Goal: Transaction & Acquisition: Subscribe to service/newsletter

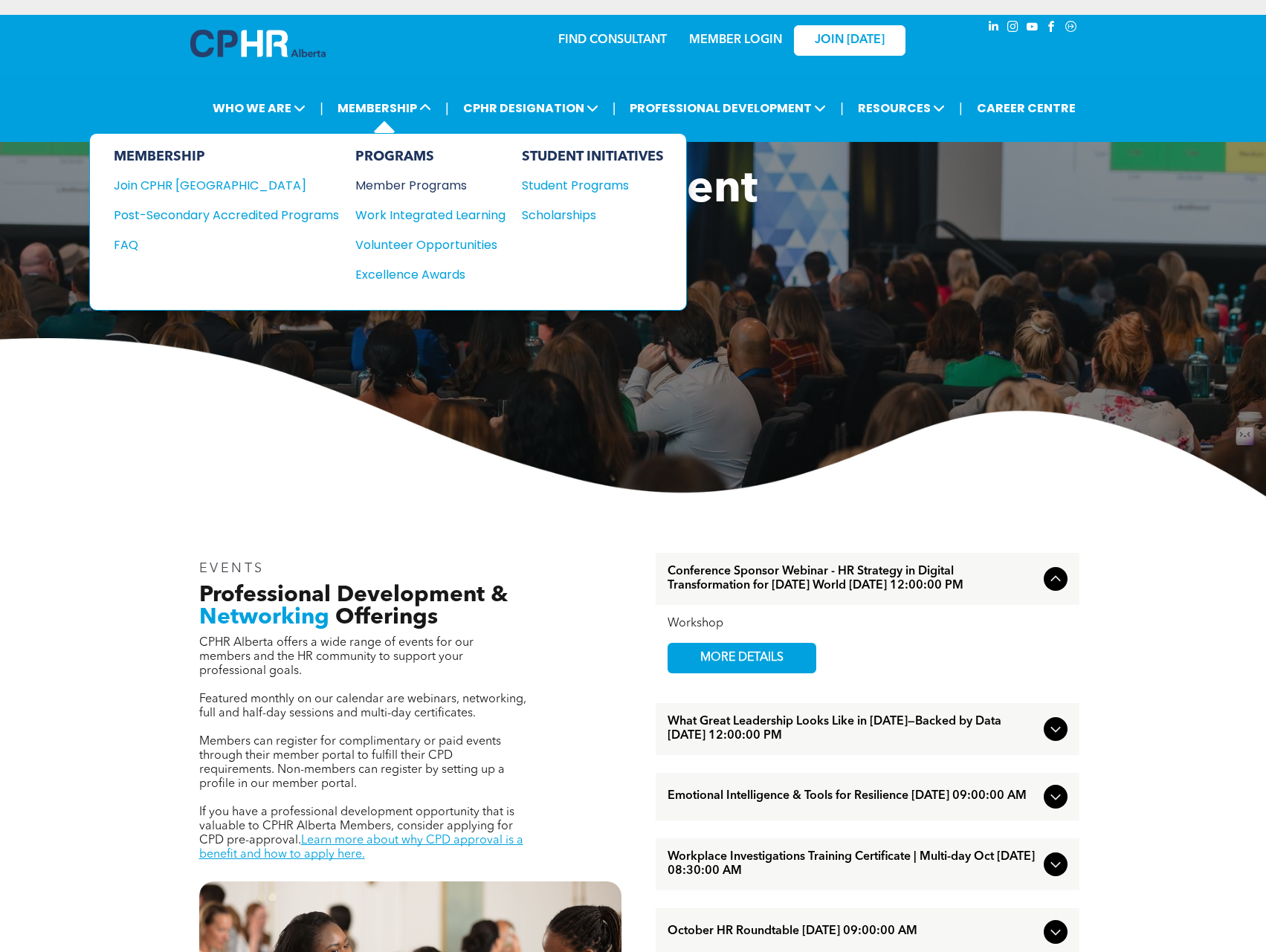
click at [408, 186] on div "Member Programs" at bounding box center [423, 185] width 135 height 19
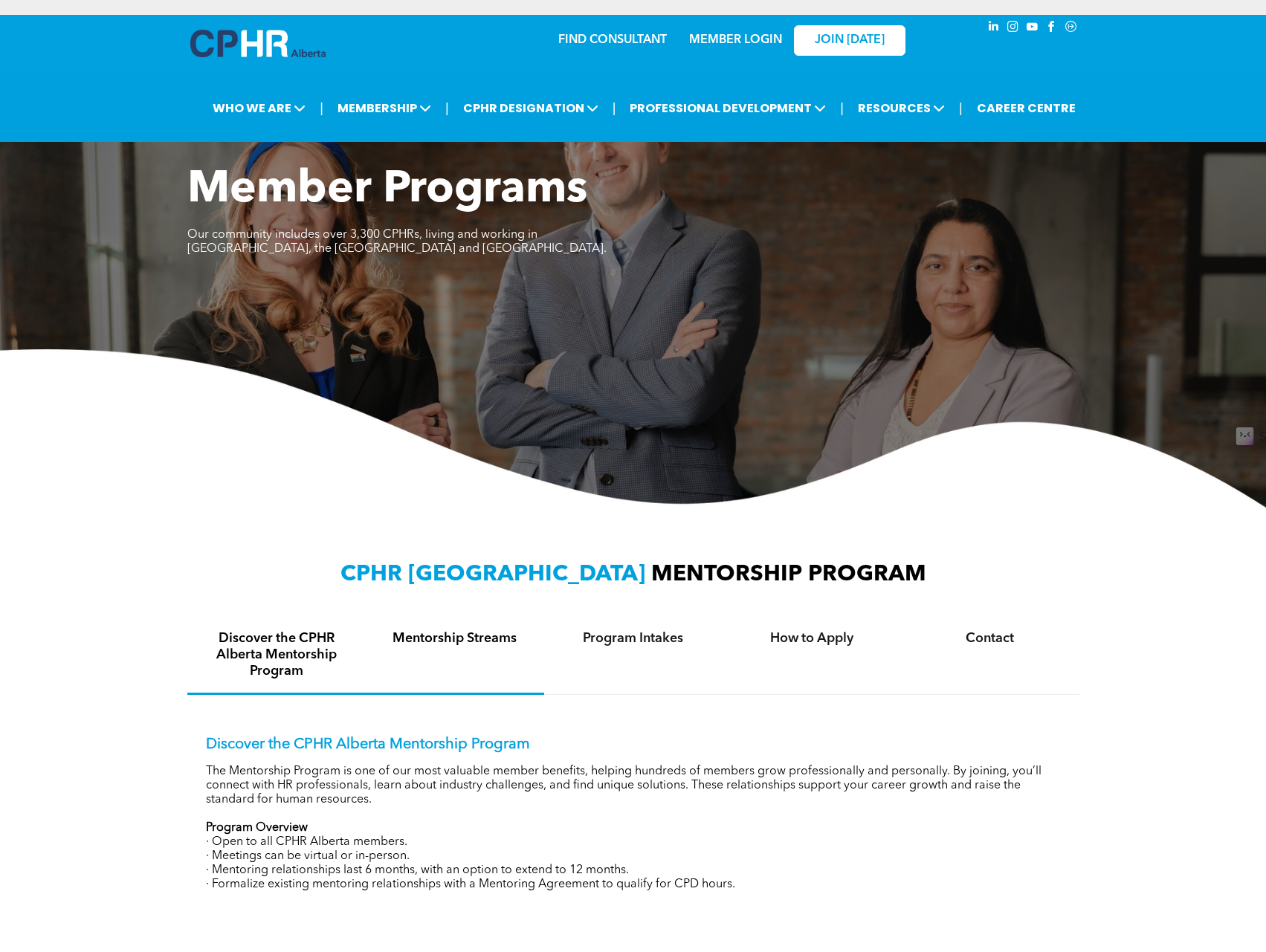
click at [452, 635] on h4 "Mentorship Streams" at bounding box center [455, 638] width 151 height 16
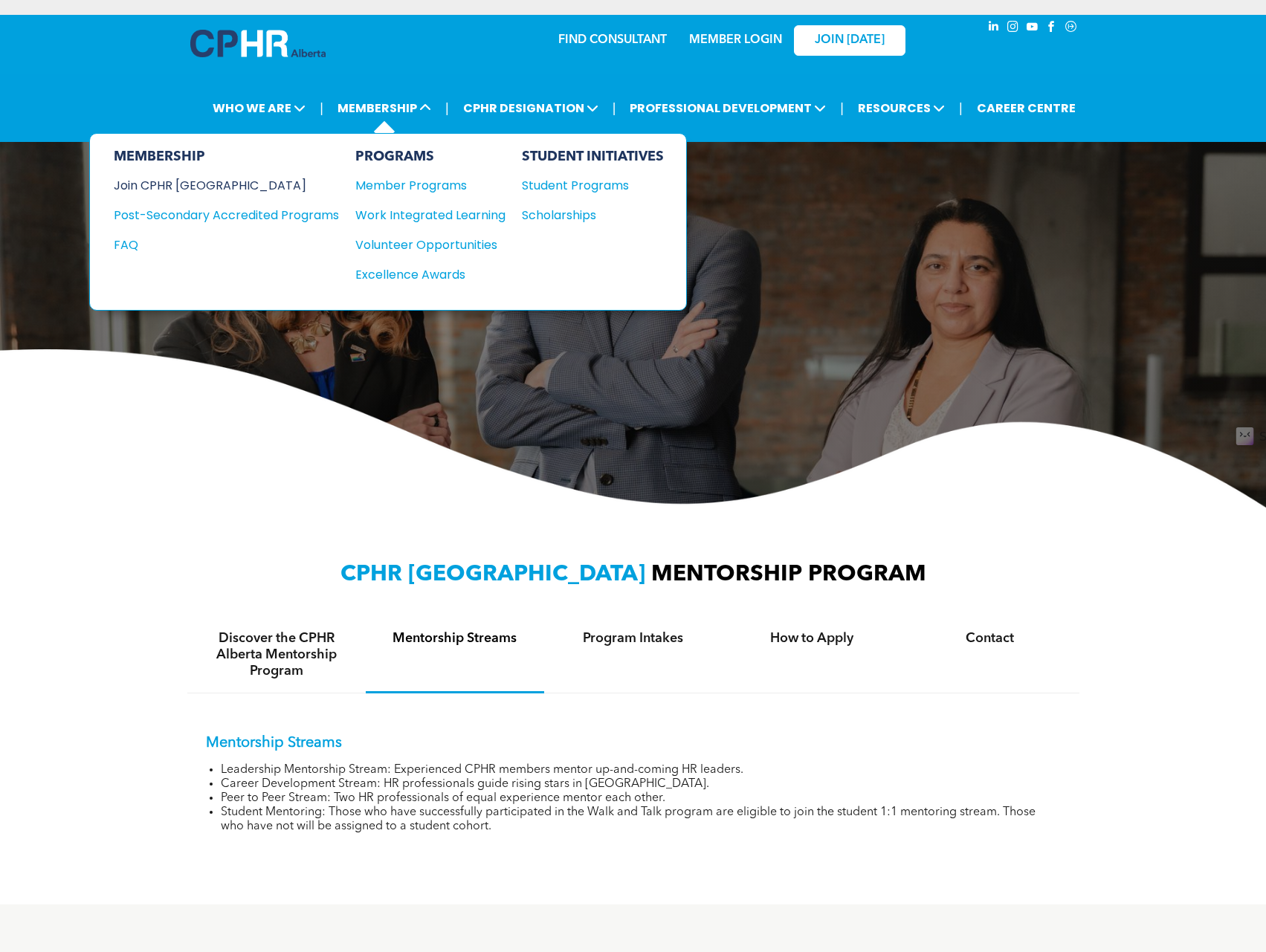
click at [192, 186] on div "Join CPHR [GEOGRAPHIC_DATA]" at bounding box center [215, 185] width 203 height 19
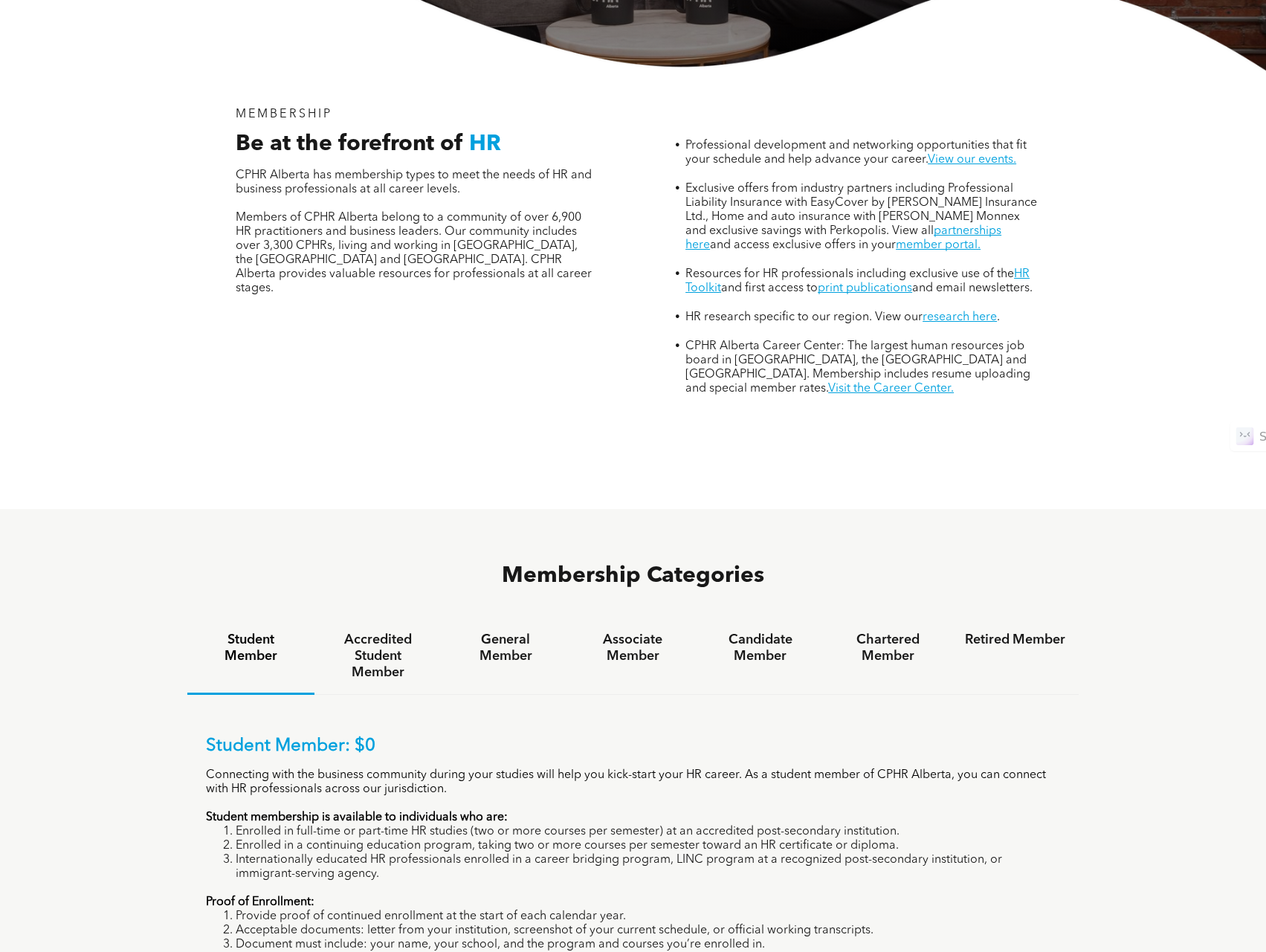
scroll to position [743, 0]
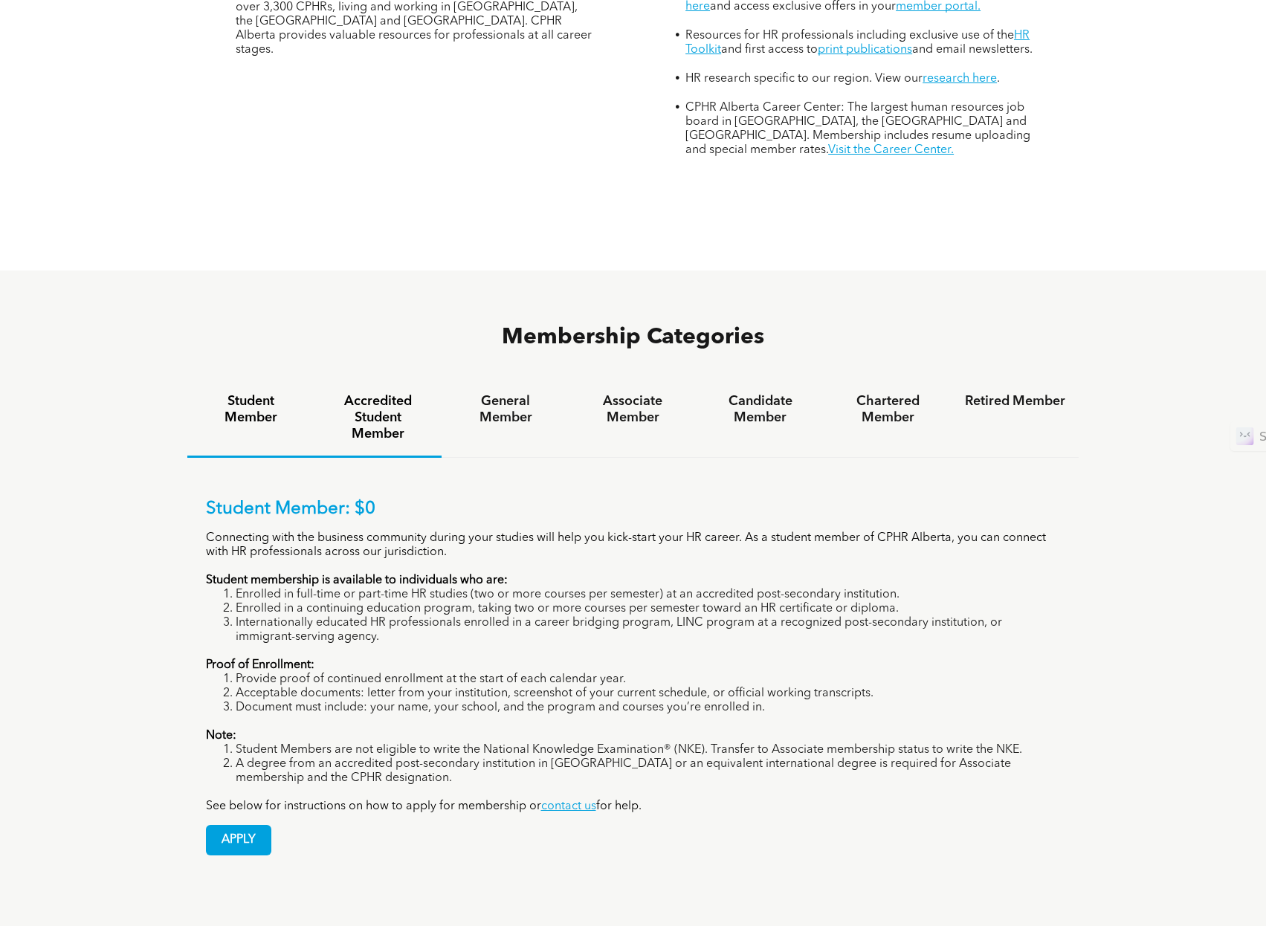
click at [368, 393] on h4 "Accredited Student Member" at bounding box center [378, 418] width 100 height 49
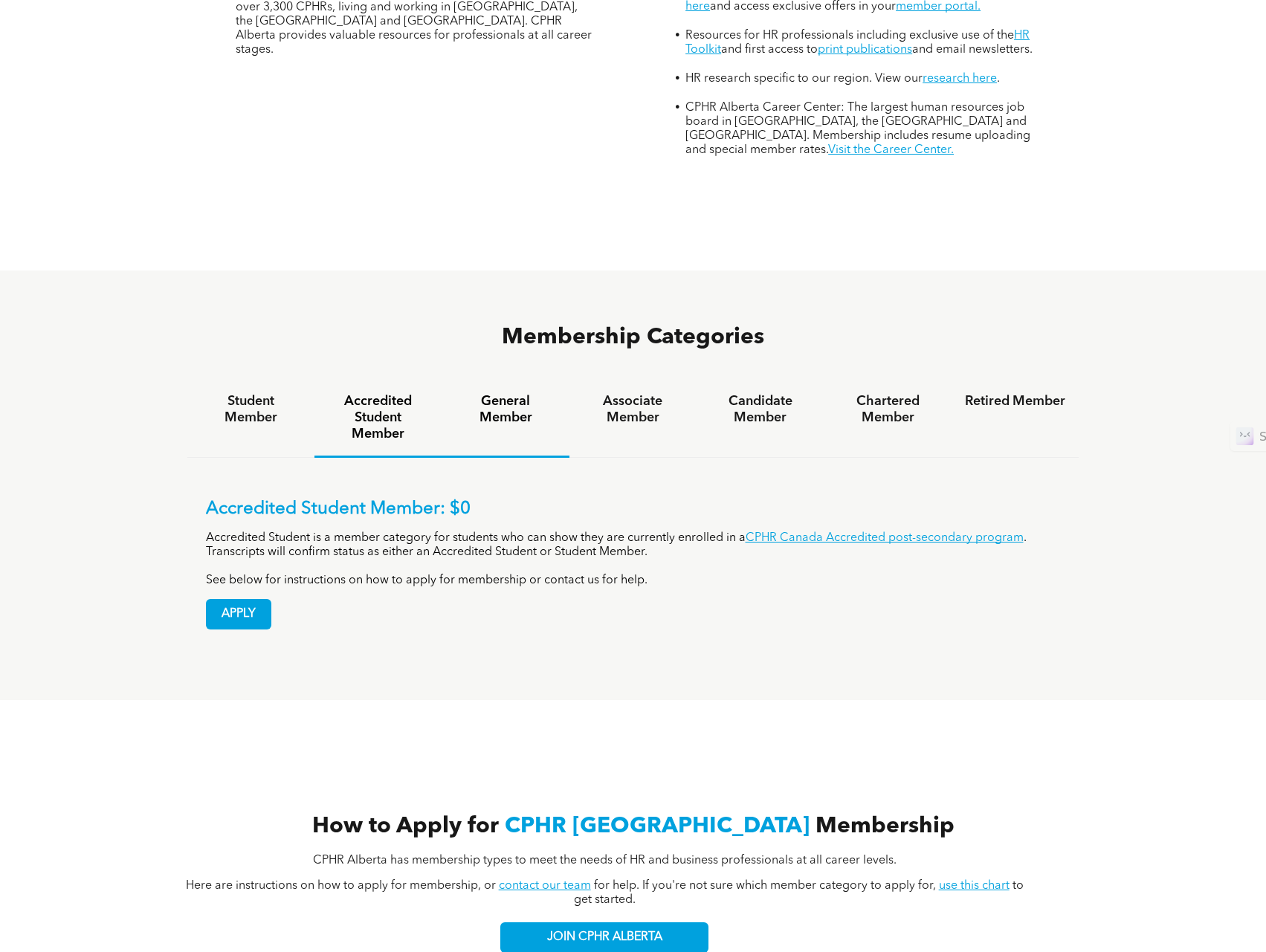
click at [511, 393] on h4 "General Member" at bounding box center [505, 409] width 100 height 32
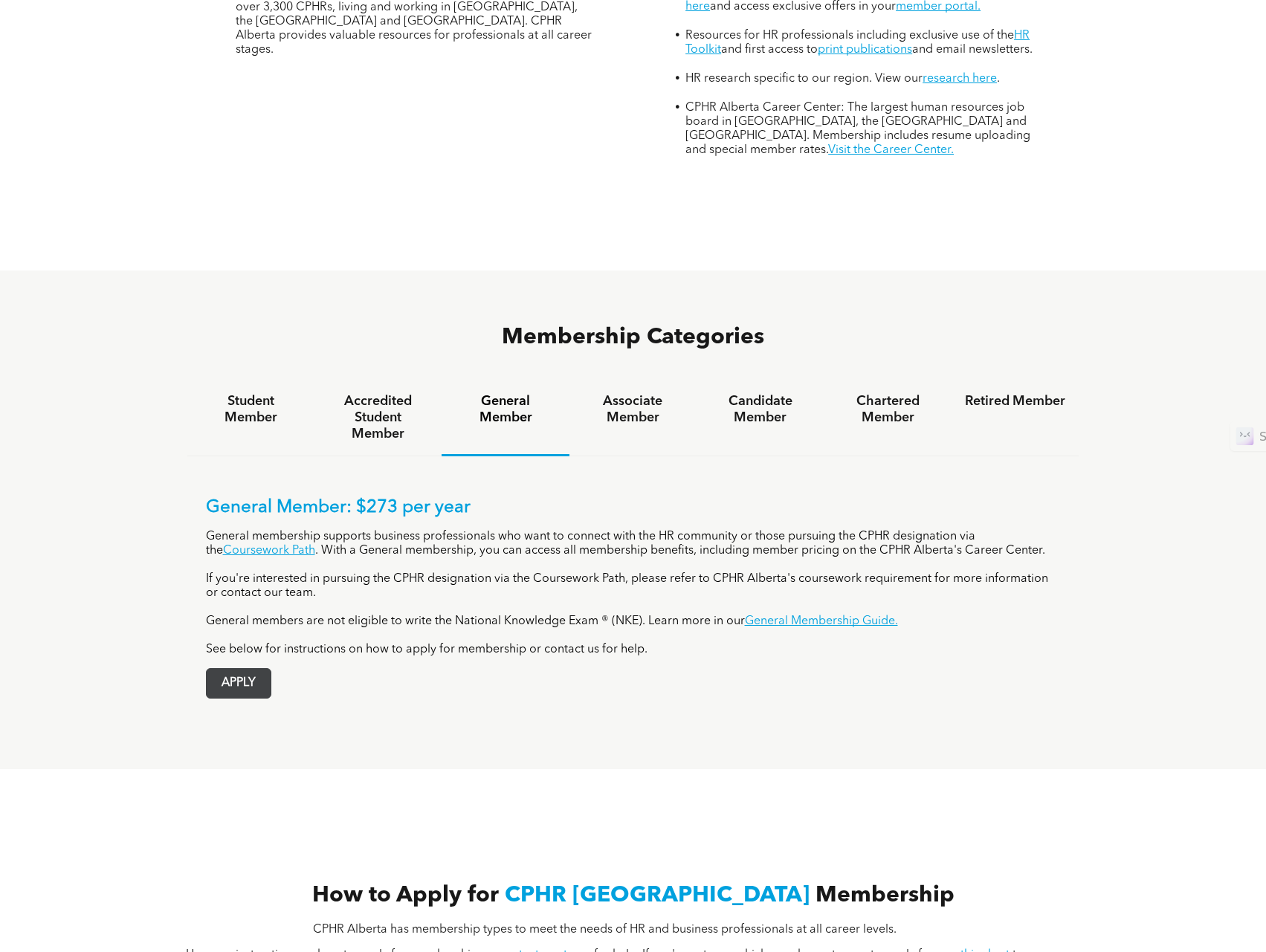
click at [255, 669] on span "APPLY" at bounding box center [238, 683] width 64 height 29
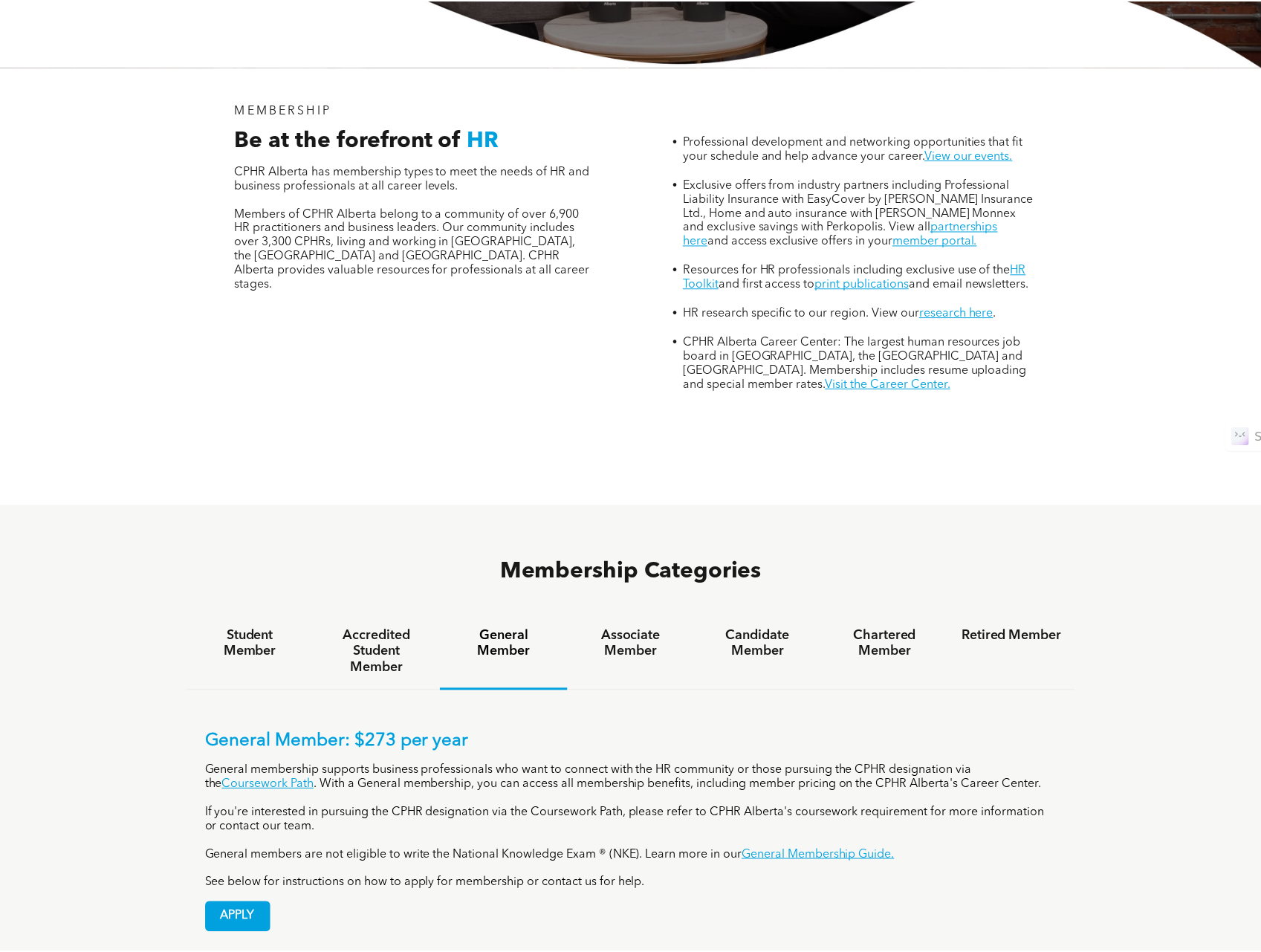
scroll to position [0, 0]
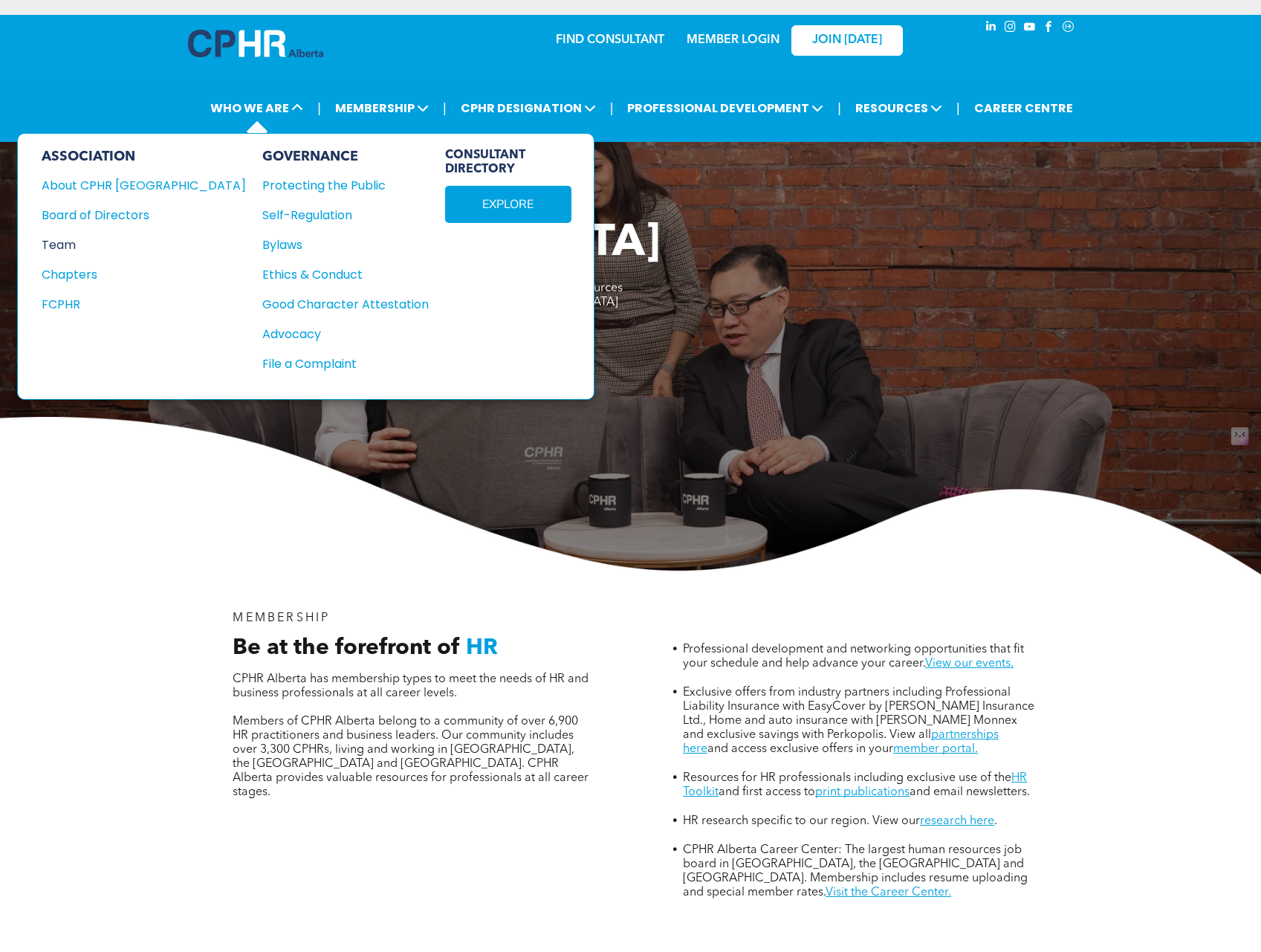
click at [64, 248] on div "Team" at bounding box center [134, 245] width 185 height 19
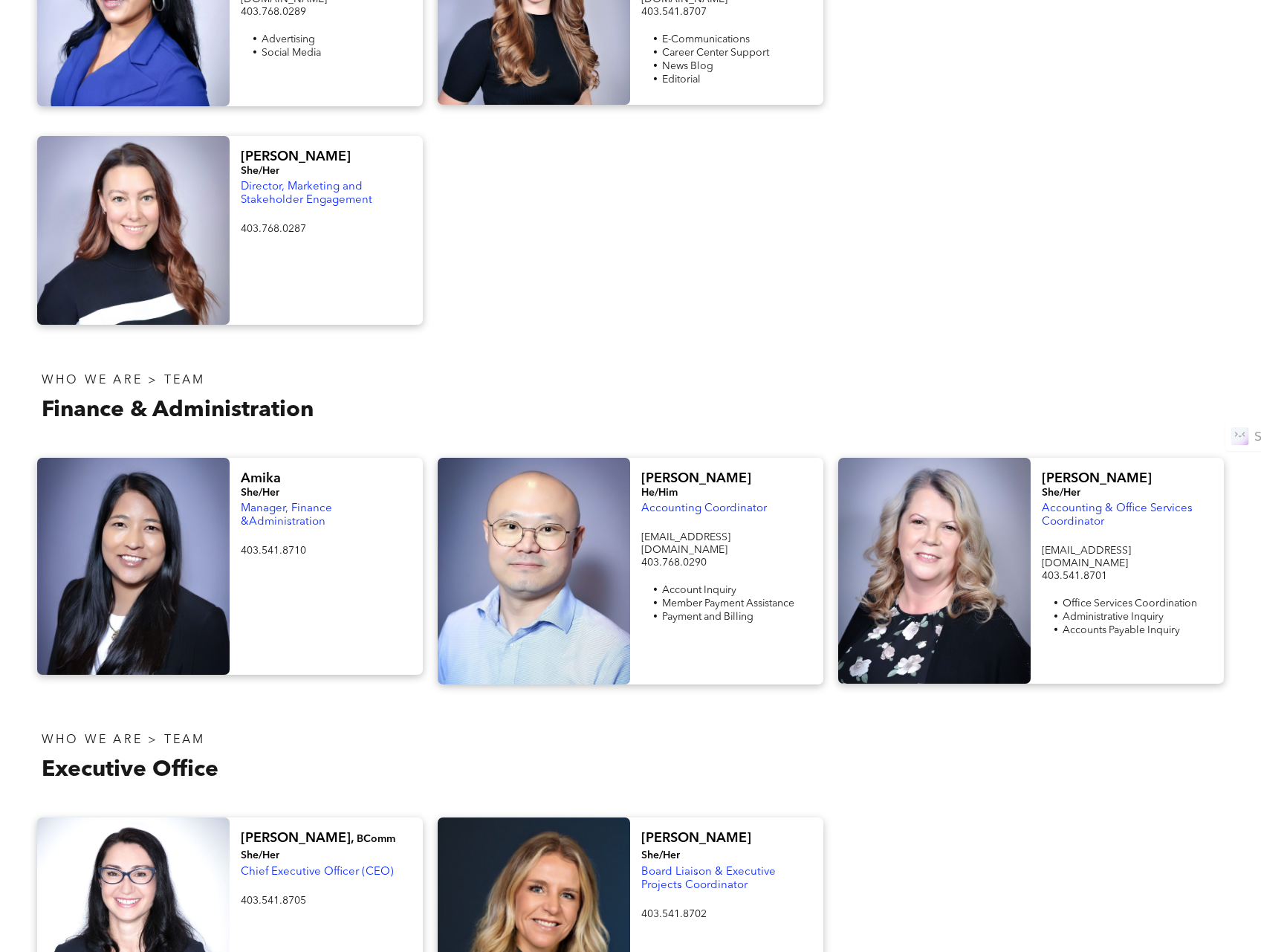
scroll to position [2011, 0]
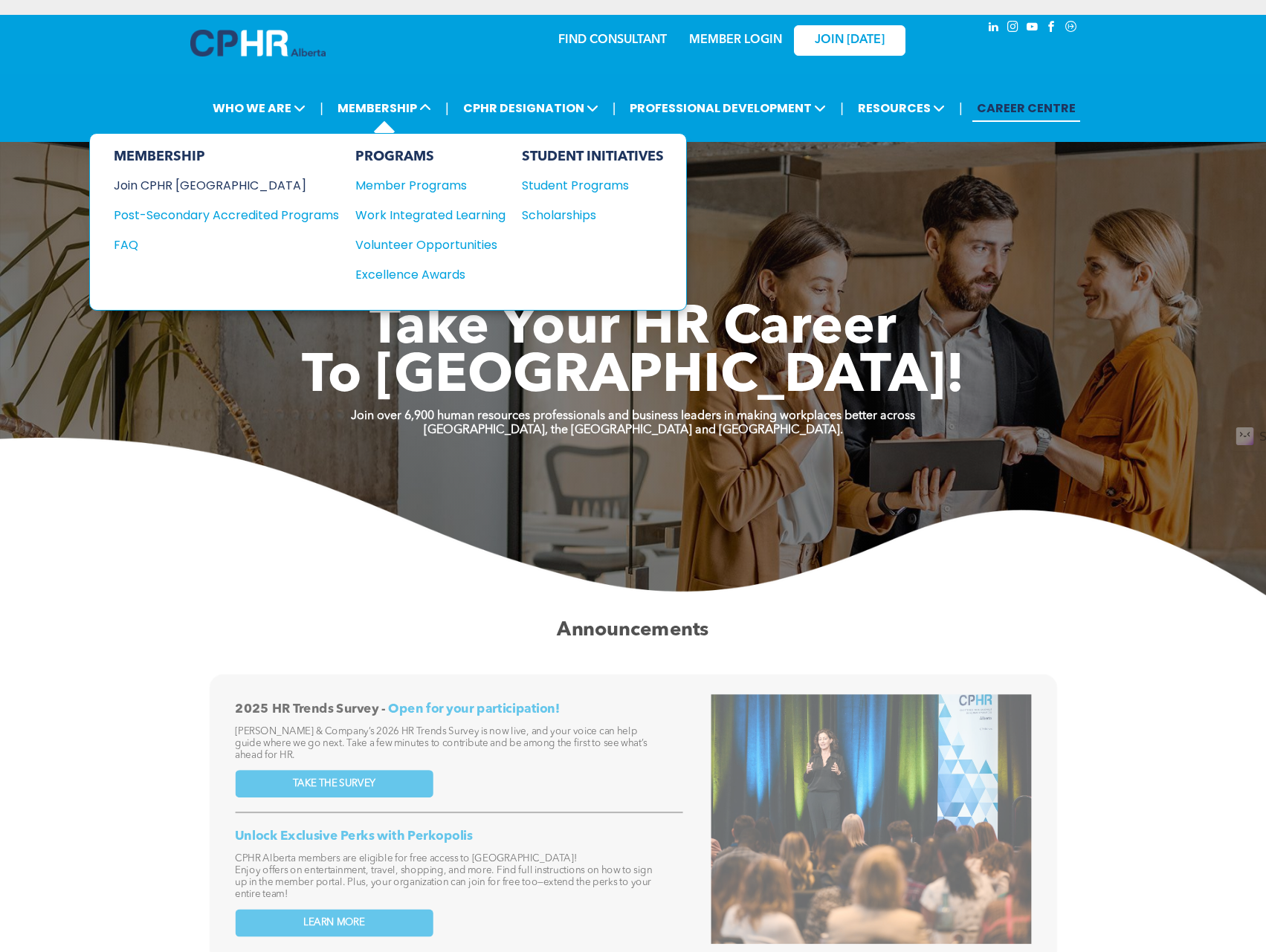
click at [195, 183] on div "Join CPHR [GEOGRAPHIC_DATA]" at bounding box center [215, 185] width 203 height 19
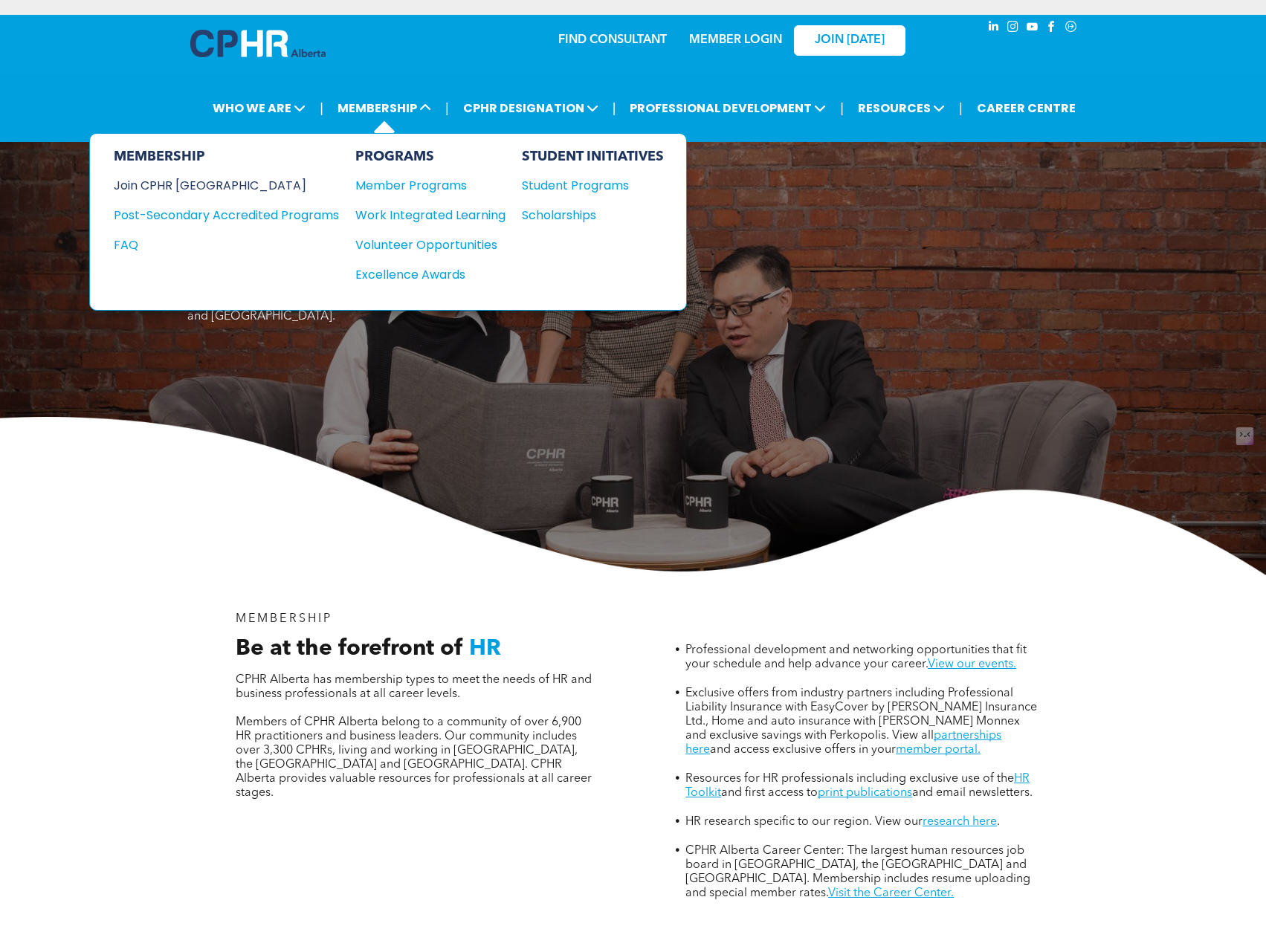
click at [190, 183] on div "Join CPHR [GEOGRAPHIC_DATA]" at bounding box center [215, 185] width 203 height 19
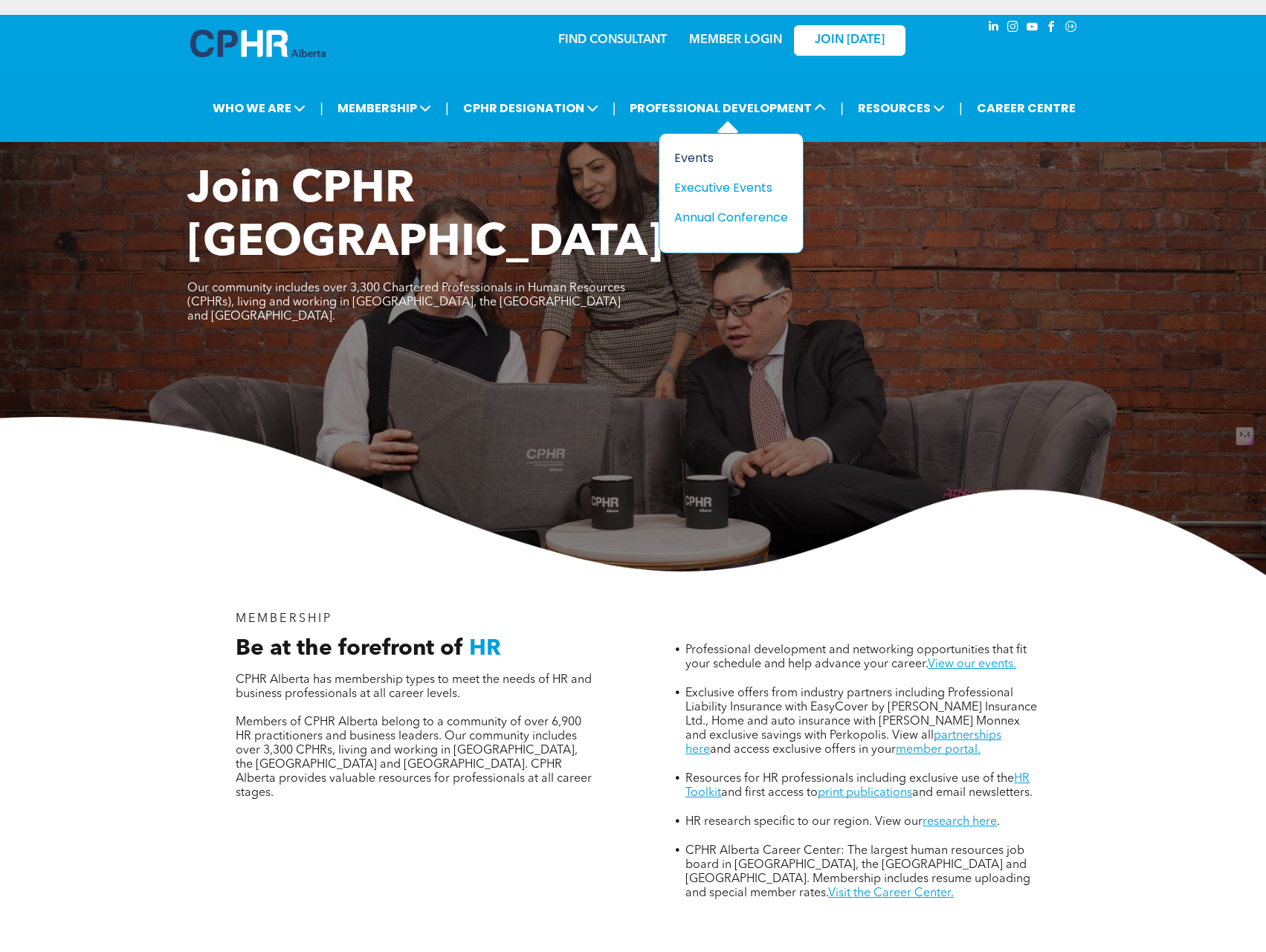
click at [689, 154] on div "Events" at bounding box center [725, 158] width 103 height 19
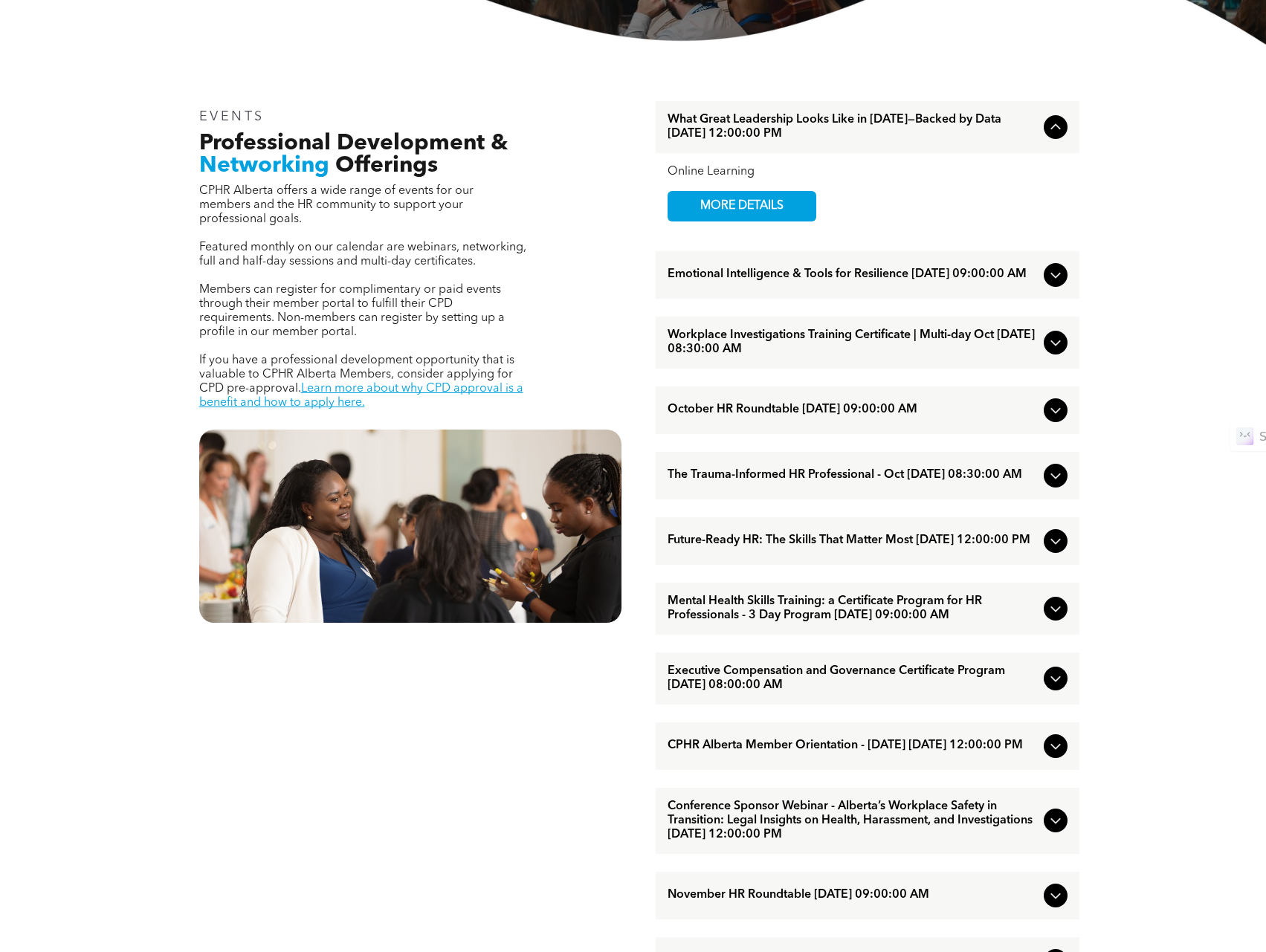
scroll to position [328, 0]
